Goal: Task Accomplishment & Management: Manage account settings

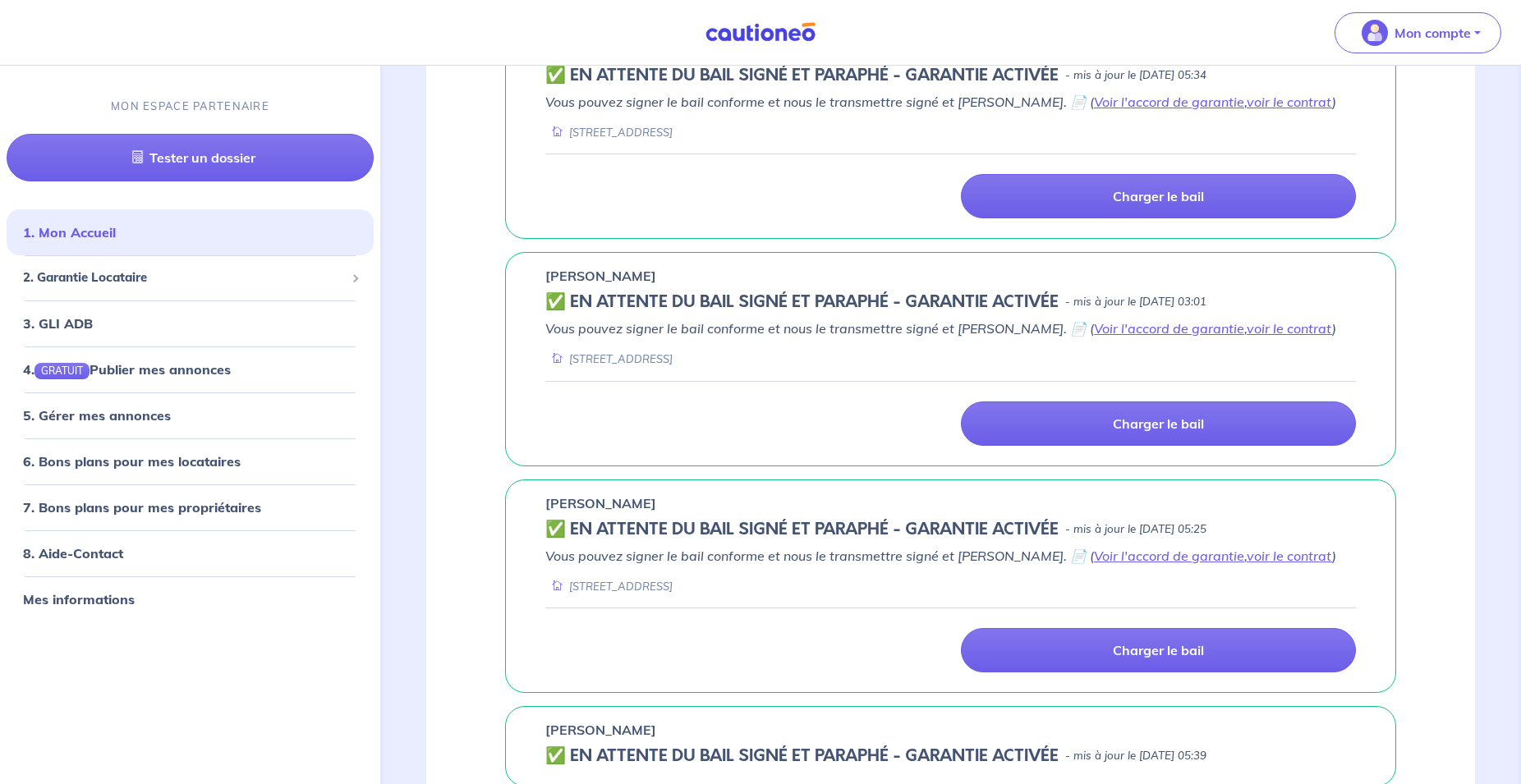
scroll to position [1127, 0]
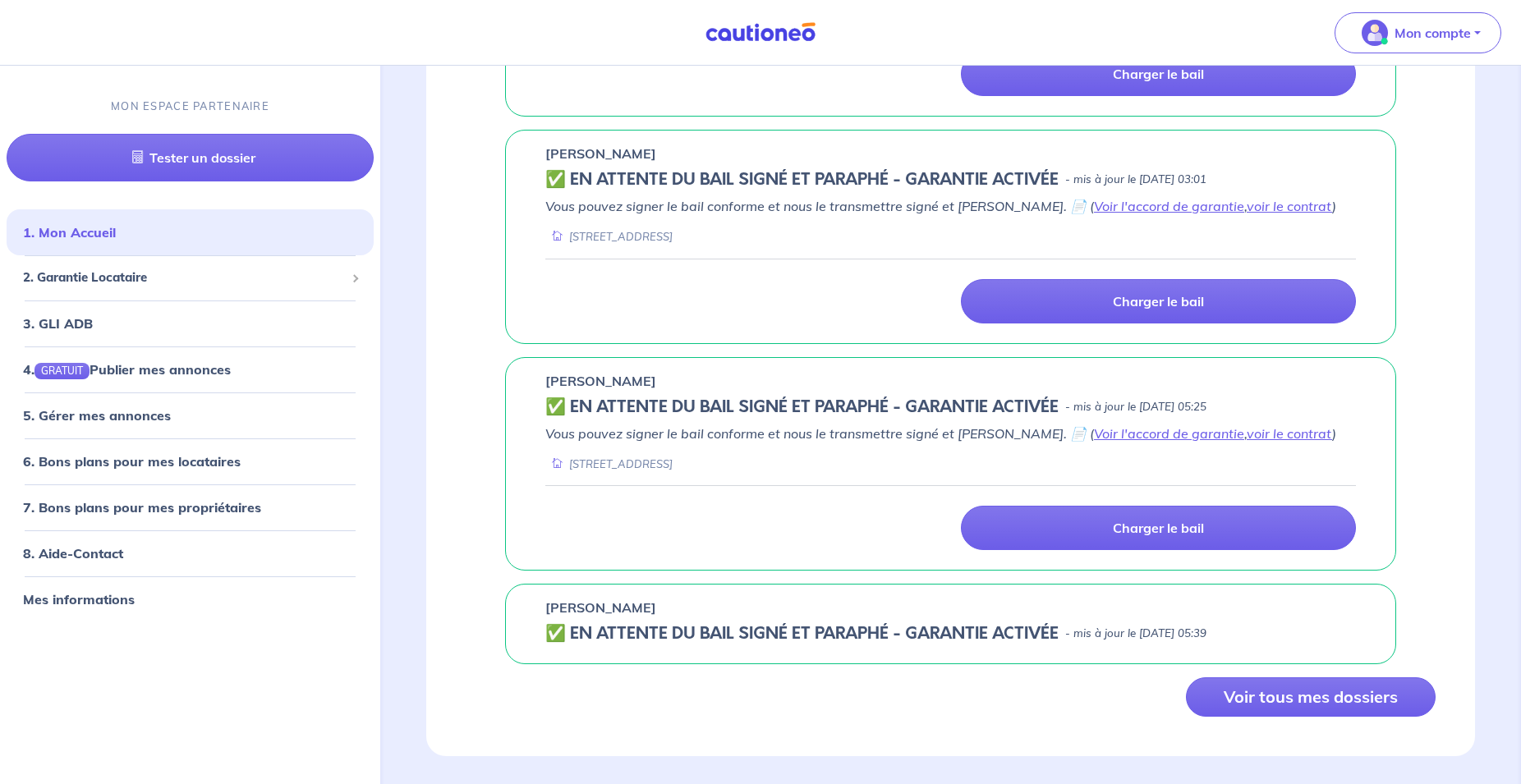
click at [942, 625] on h5 "✅️️️ EN ATTENTE DU BAIL SIGNÉ ET PARAPHÉ - GARANTIE ACTIVÉE" at bounding box center [801, 634] width 513 height 20
click at [1024, 556] on div "GARANTIE LOCATAIRE Les dernières mises à jour [PERSON_NAME] ✅ BAIL REÇU - GARAN…" at bounding box center [950, 162] width 1049 height 1187
click at [1012, 625] on h5 "✅️️️ EN ATTENTE DU BAIL SIGNÉ ET PARAPHÉ - GARANTIE ACTIVÉE" at bounding box center [801, 634] width 513 height 20
click at [946, 598] on div "[PERSON_NAME]" at bounding box center [950, 607] width 811 height 20
click at [1250, 697] on button "Voir tous mes dossiers" at bounding box center [1310, 697] width 250 height 39
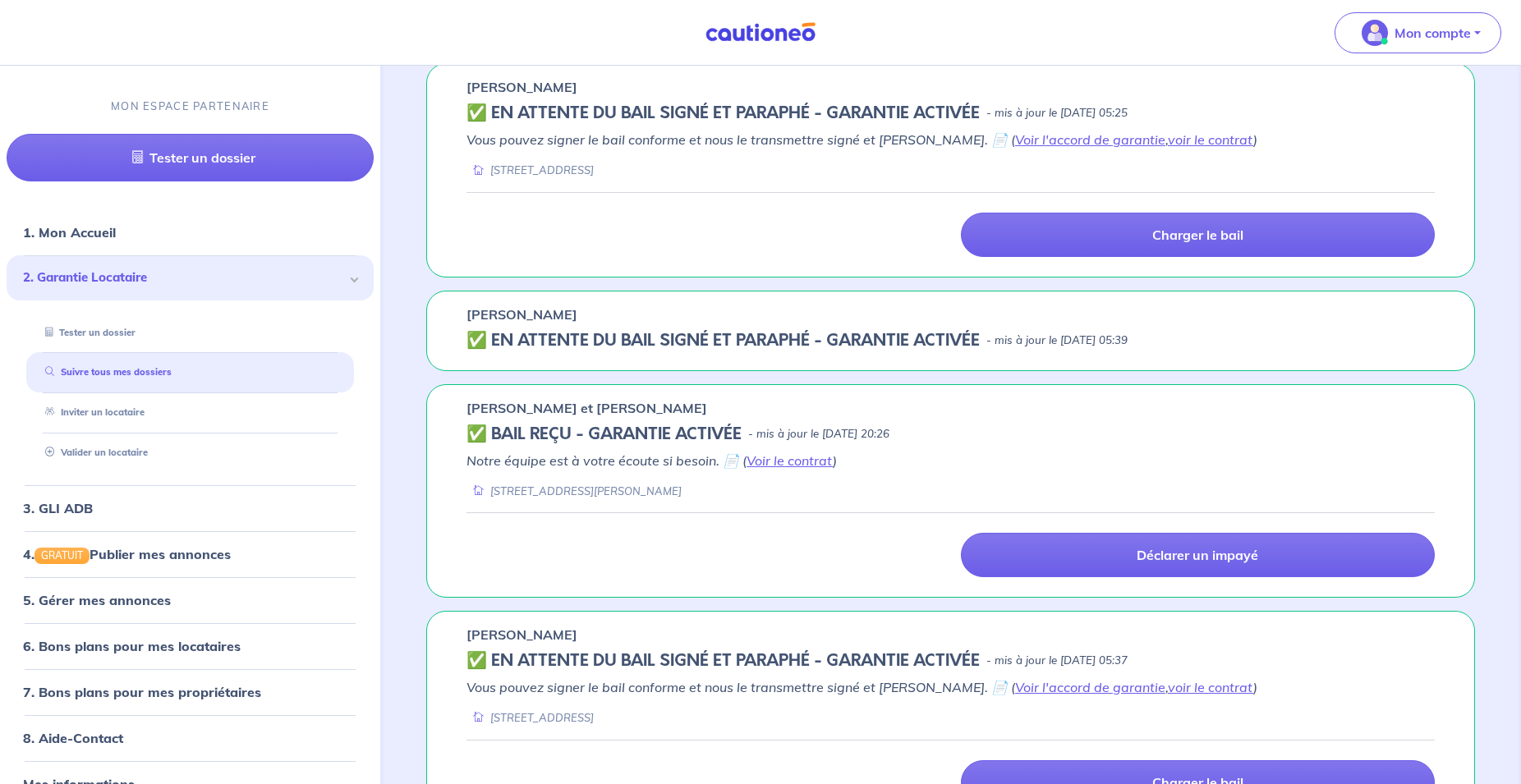
scroll to position [922, 0]
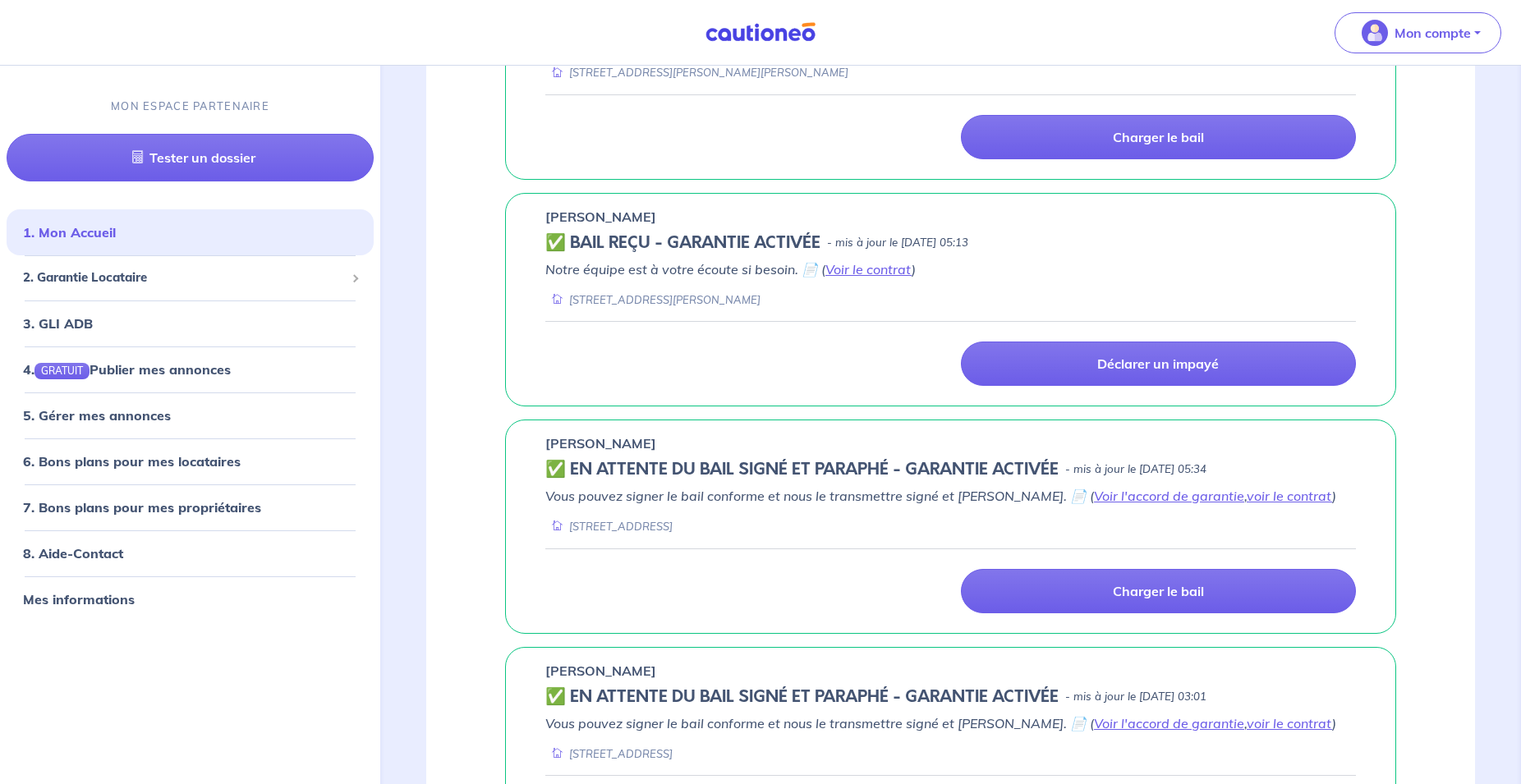
scroll to position [503, 0]
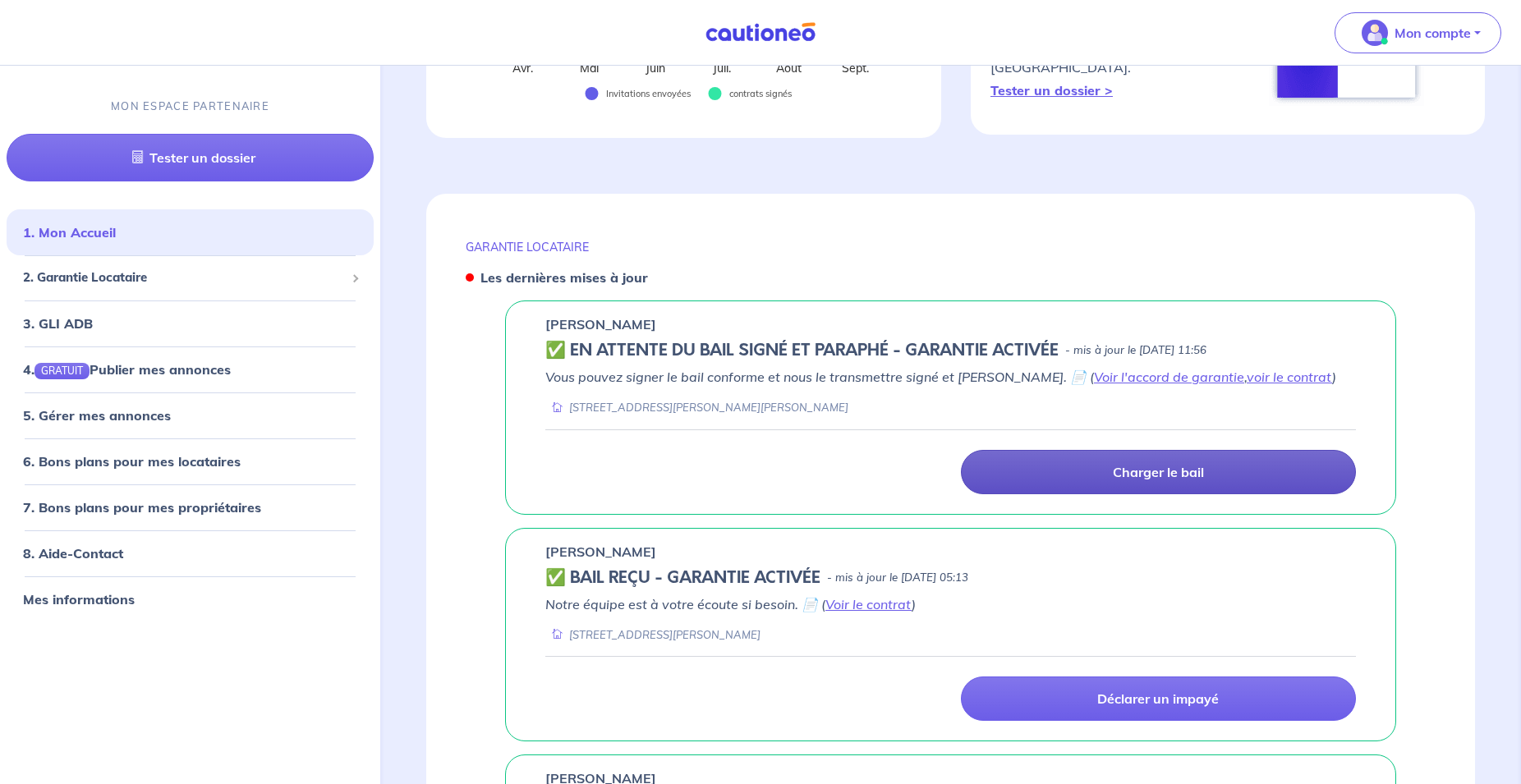
click at [1097, 453] on link "Charger le bail" at bounding box center [1159, 472] width 395 height 44
